Goal: Task Accomplishment & Management: Manage account settings

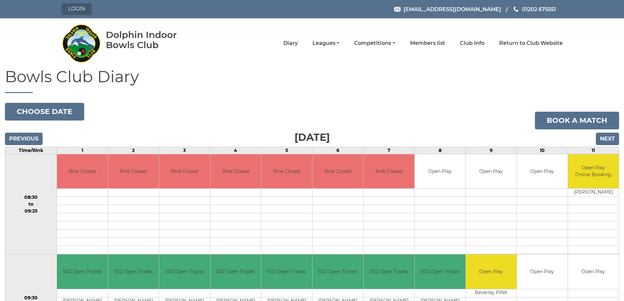
click at [80, 9] on link "Login" at bounding box center [77, 9] width 30 height 12
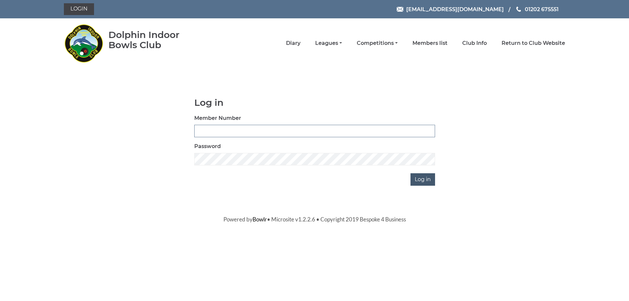
type input "3541"
click at [421, 179] on input "Log in" at bounding box center [422, 179] width 25 height 12
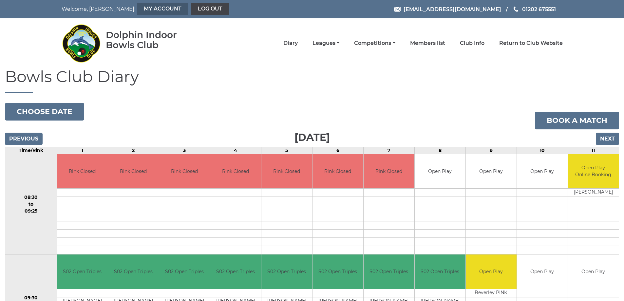
click at [137, 8] on link "My Account" at bounding box center [162, 9] width 51 height 12
